Goal: Task Accomplishment & Management: Use online tool/utility

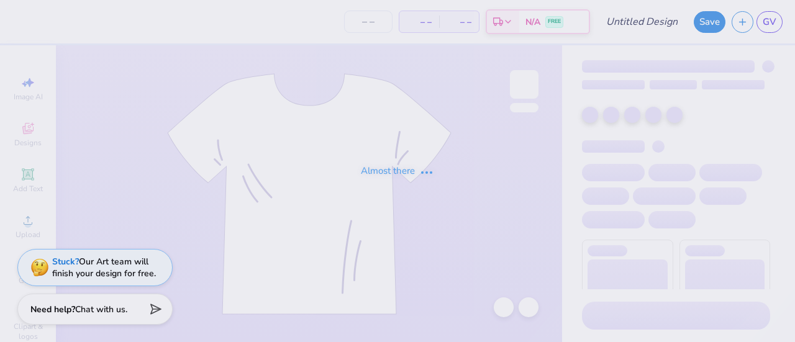
type input "Navy + Pink LWAY crewneck"
type input "12"
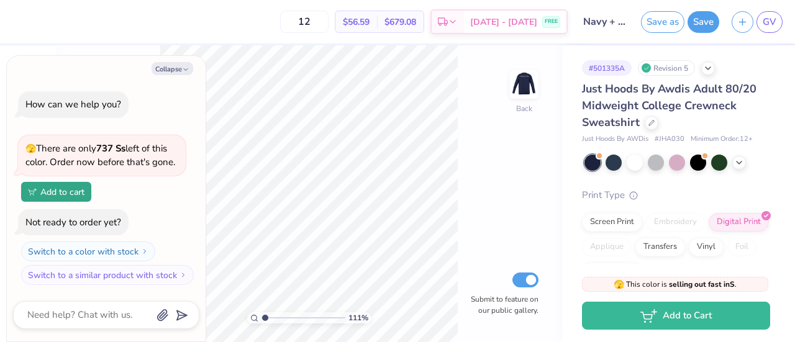
type input "1.10685264864381"
click at [175, 66] on button "Collapse" at bounding box center [173, 68] width 42 height 13
type textarea "x"
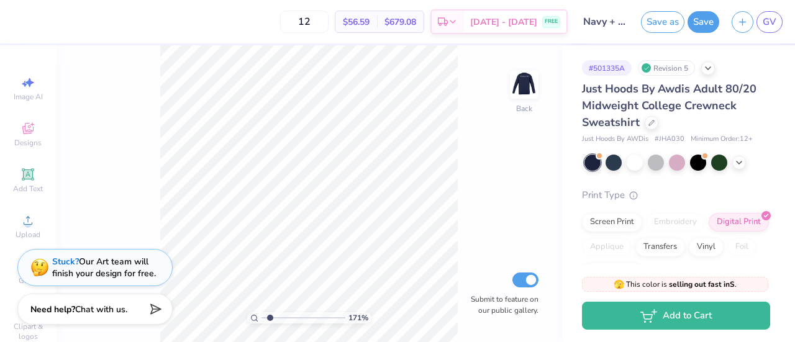
type input "1.6525728739671"
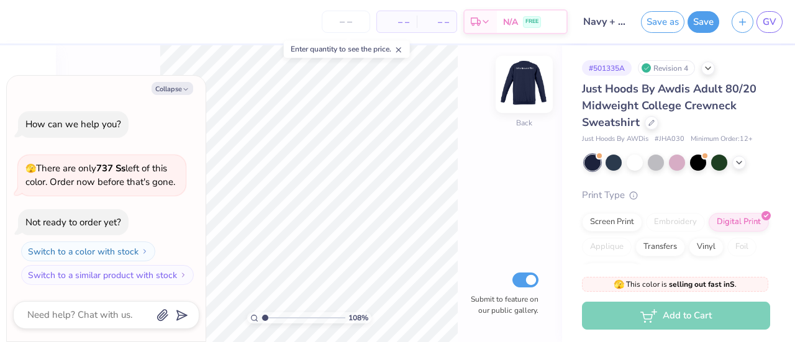
click at [522, 81] on img at bounding box center [524, 85] width 50 height 50
type input "1.07880048758816"
type textarea "x"
type input "1.07880048758816"
type textarea "x"
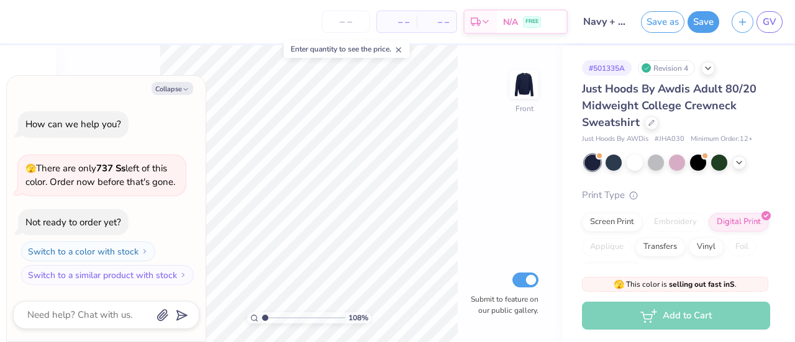
type input "1.07880048758816"
type textarea "x"
type input "1.07880048758816"
type textarea "x"
type input "1.07880048758816"
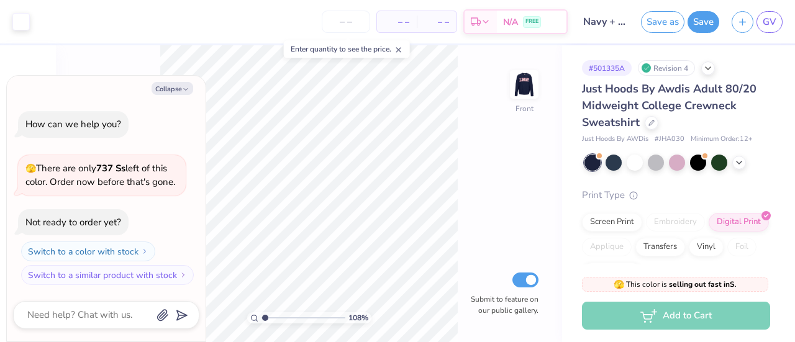
type textarea "x"
click at [522, 80] on img at bounding box center [524, 84] width 25 height 25
type input "1.07880048758816"
type textarea "x"
type input "1.07880048758816"
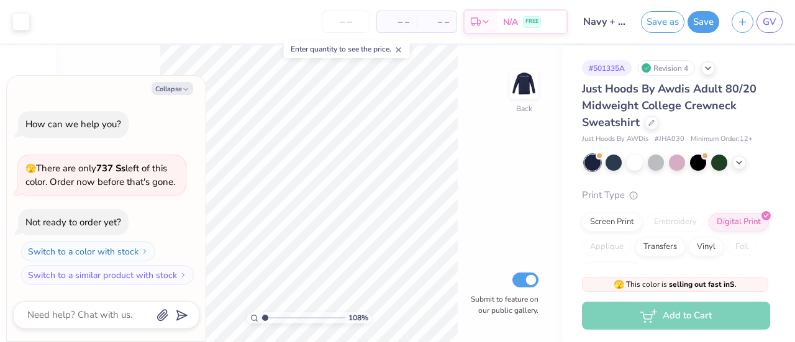
type textarea "x"
type input "1.07880048758816"
type textarea "x"
